Goal: Obtain resource: Download file/media

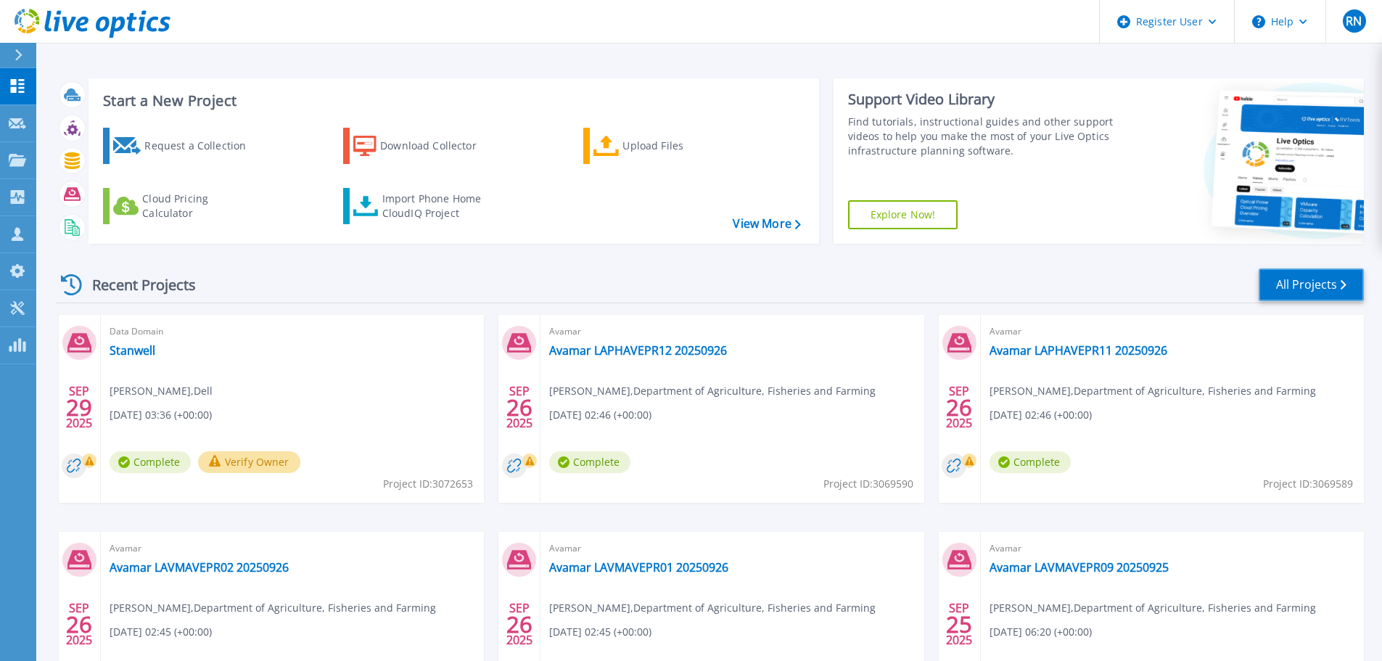
click at [1329, 297] on link "All Projects" at bounding box center [1311, 284] width 105 height 33
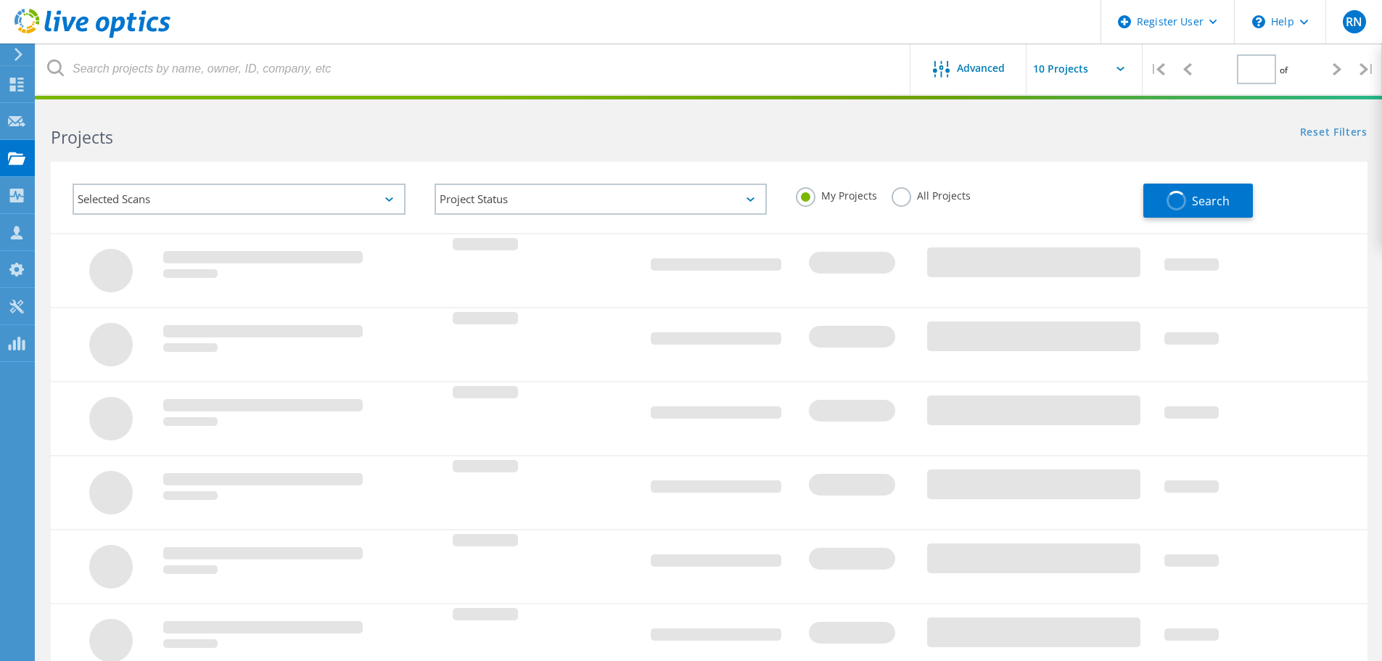
type input "1"
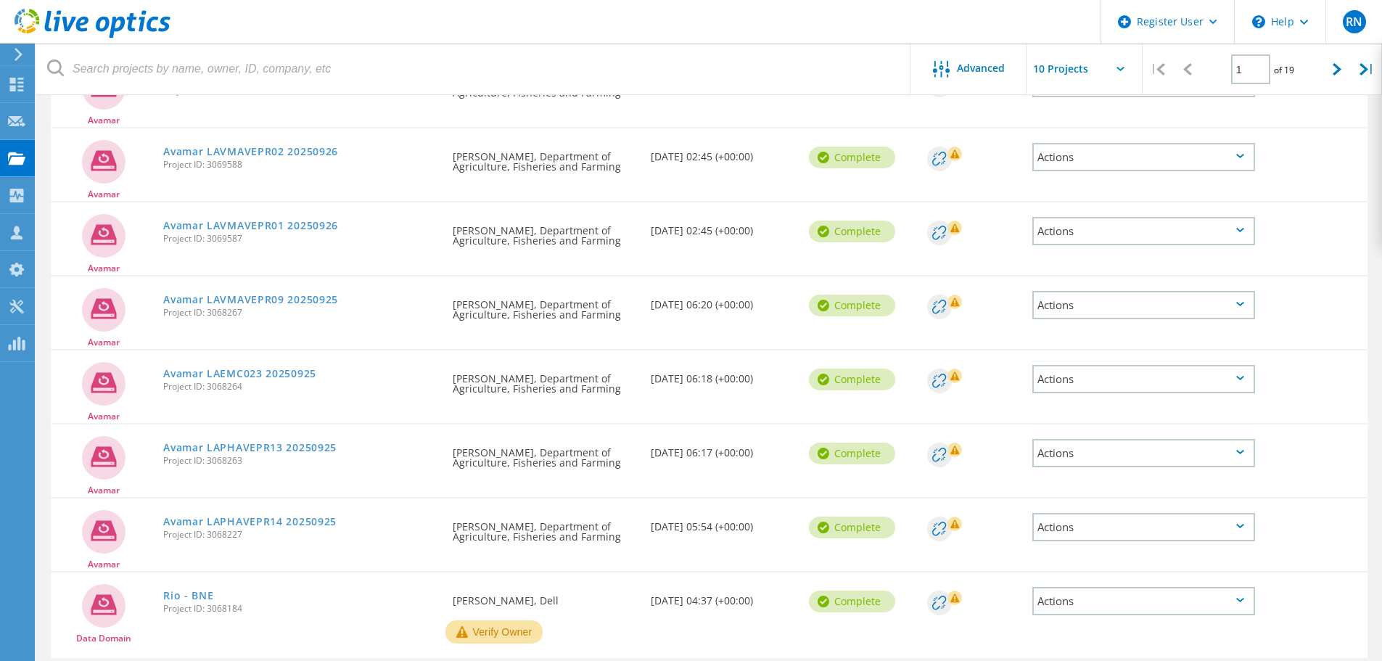
scroll to position [430, 0]
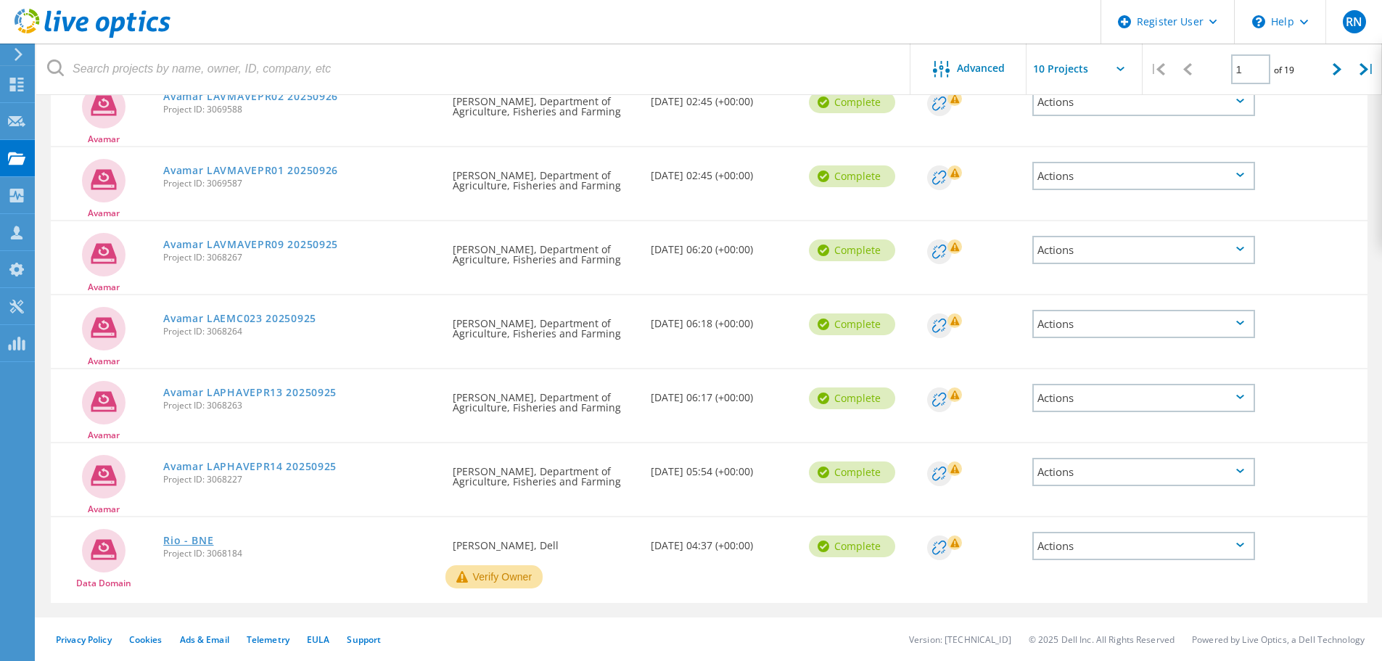
click at [192, 541] on link "Rio - BNE" at bounding box center [188, 540] width 50 height 10
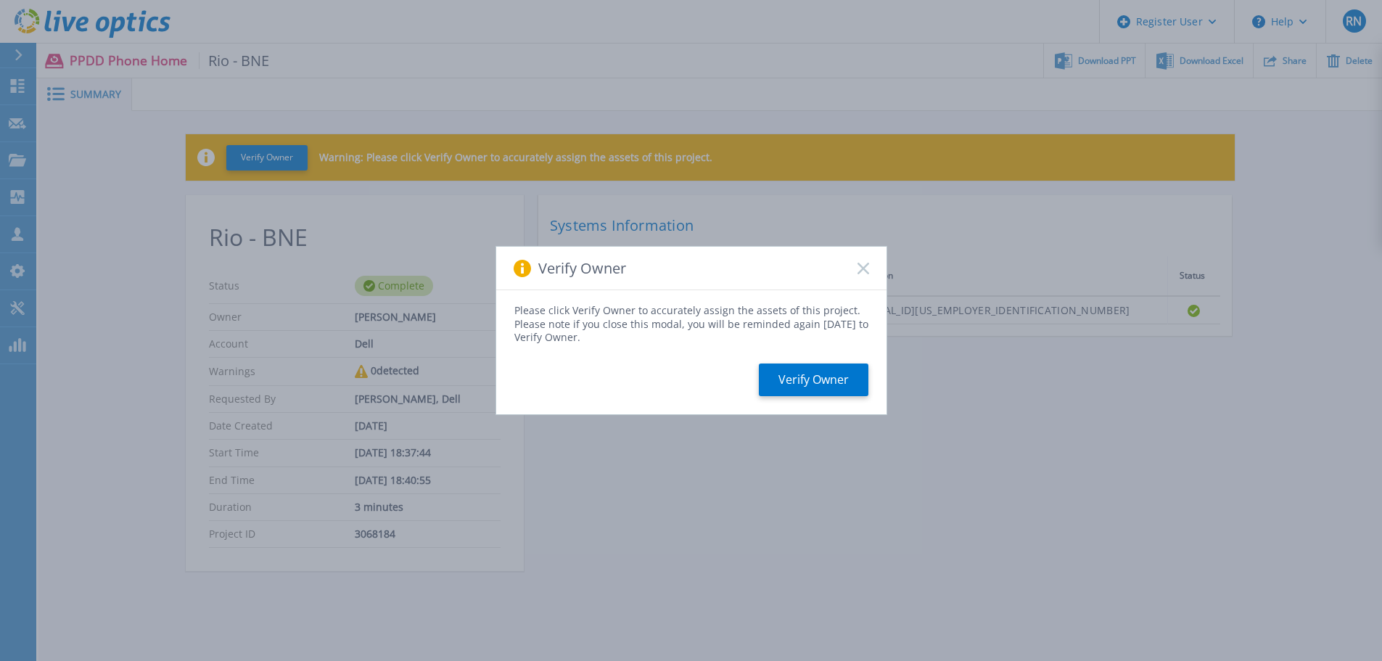
click at [864, 266] on icon at bounding box center [864, 269] width 12 height 12
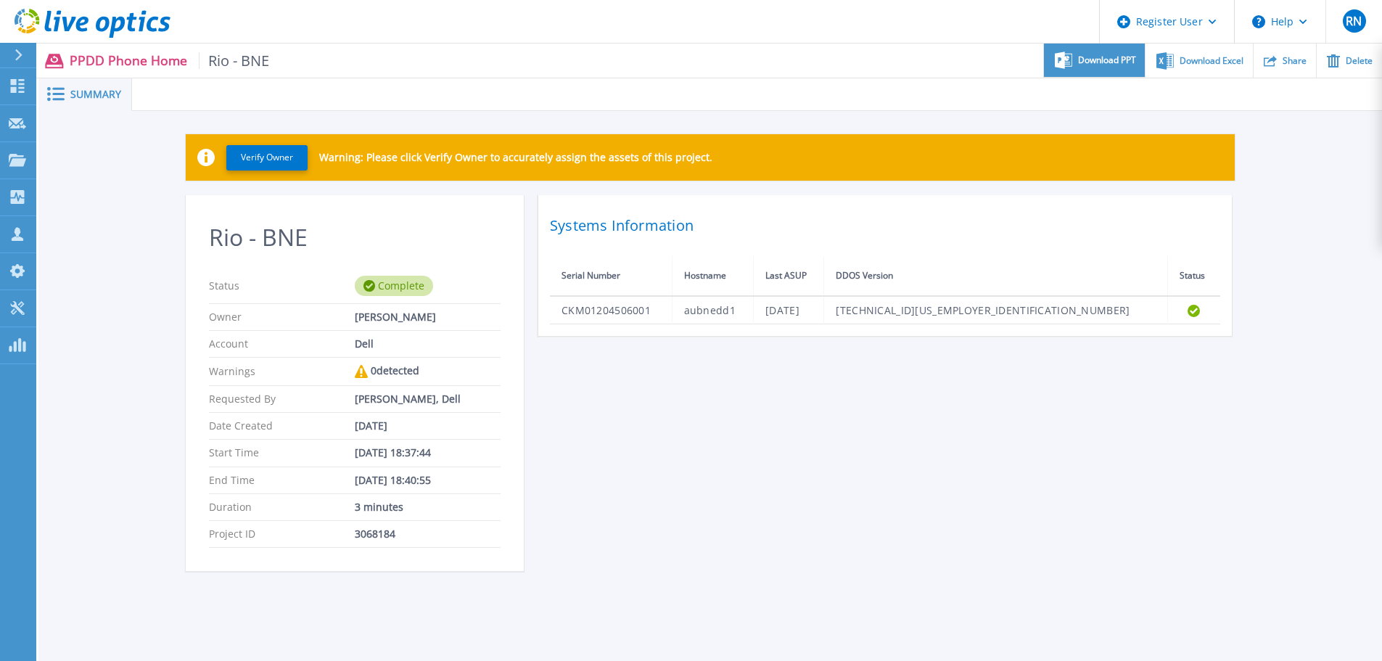
click at [1090, 62] on span "Download PPT" at bounding box center [1107, 60] width 58 height 9
click at [680, 487] on div "Rio - BNE Status Complete Owner Richard Nickless Account Dell Warnings 0 detect…" at bounding box center [710, 391] width 1049 height 393
click at [1140, 479] on div "Rio - BNE Status Complete Owner Richard Nickless Account Dell Warnings 0 detect…" at bounding box center [710, 391] width 1049 height 393
